Goal: Information Seeking & Learning: Learn about a topic

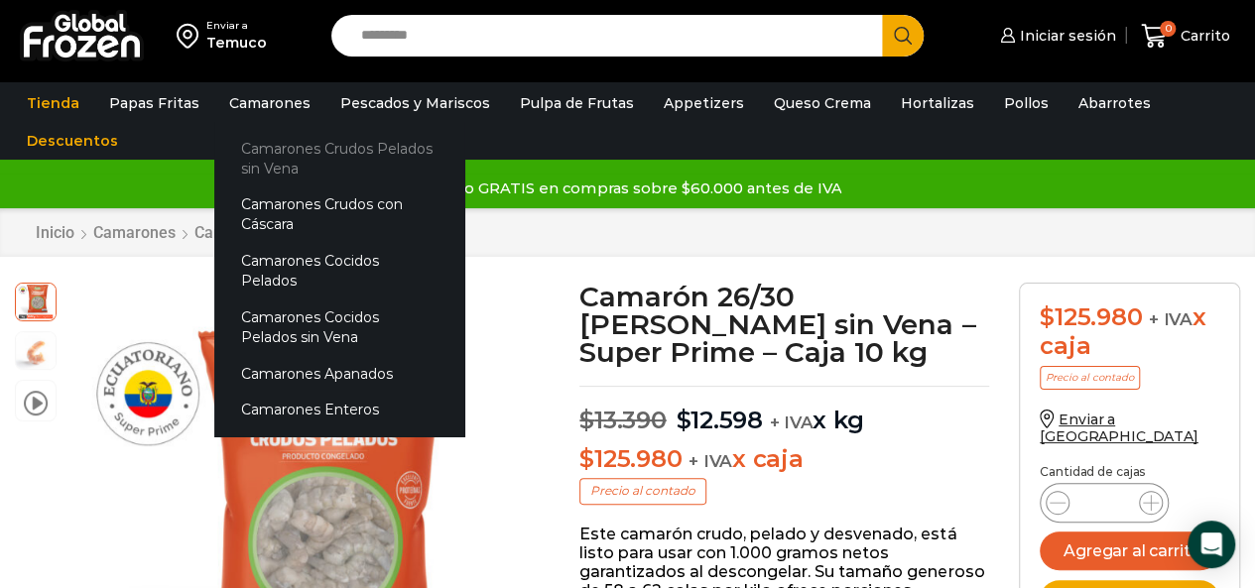
click at [279, 159] on link "Camarones Crudos Pelados sin Vena" at bounding box center [339, 158] width 250 height 57
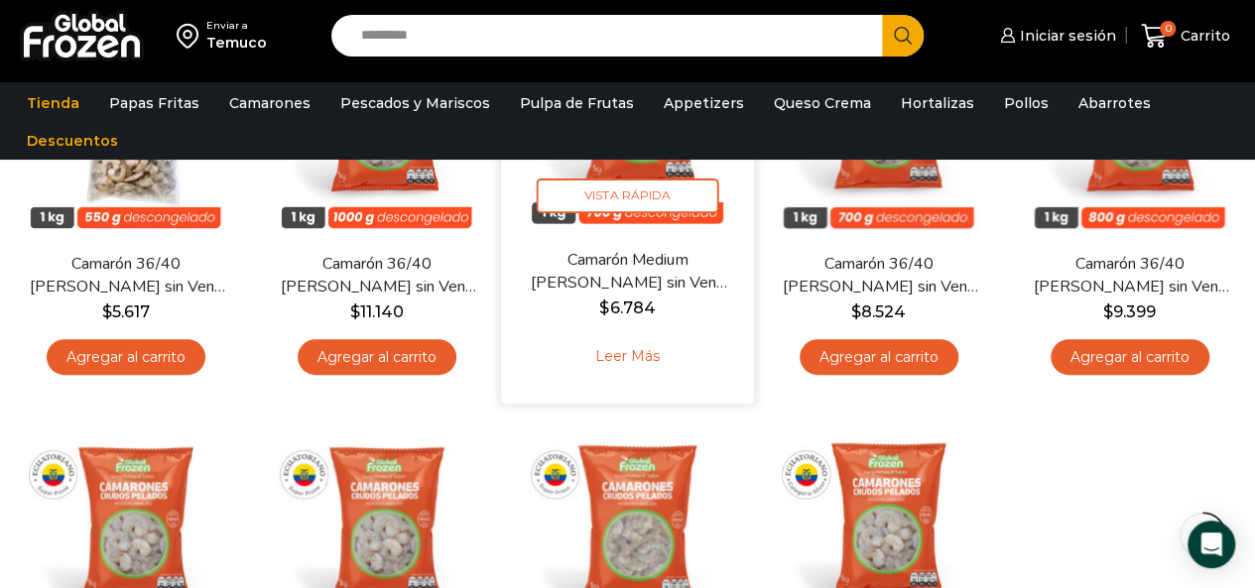
scroll to position [298, 0]
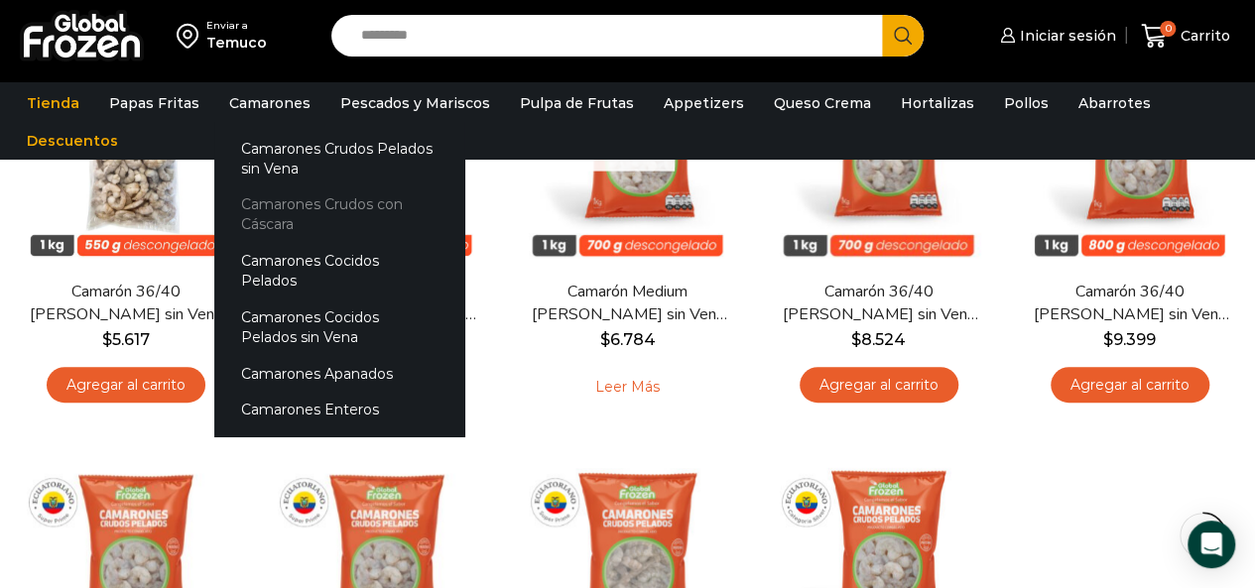
click at [288, 212] on link "Camarones Crudos con Cáscara" at bounding box center [339, 214] width 250 height 57
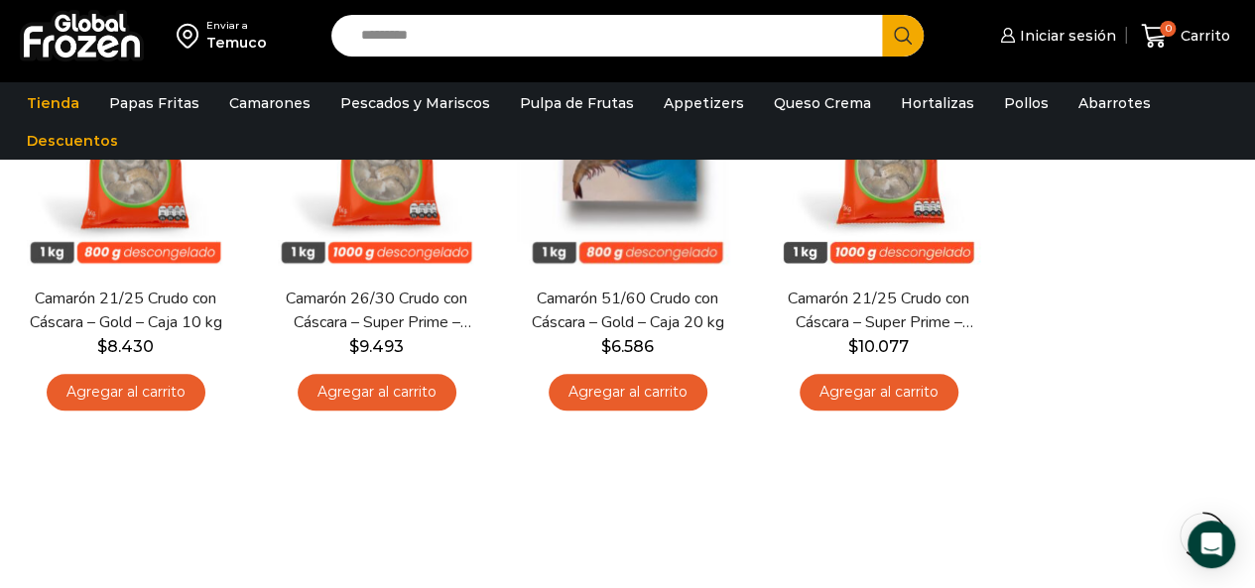
scroll to position [694, 0]
